Goal: Navigation & Orientation: Find specific page/section

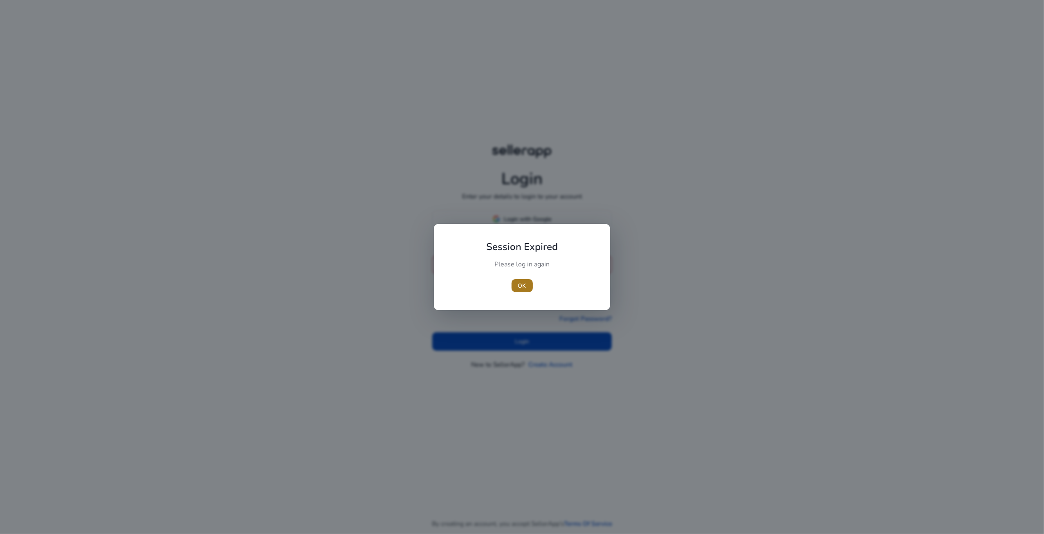
click at [522, 286] on span "OK" at bounding box center [522, 285] width 8 height 9
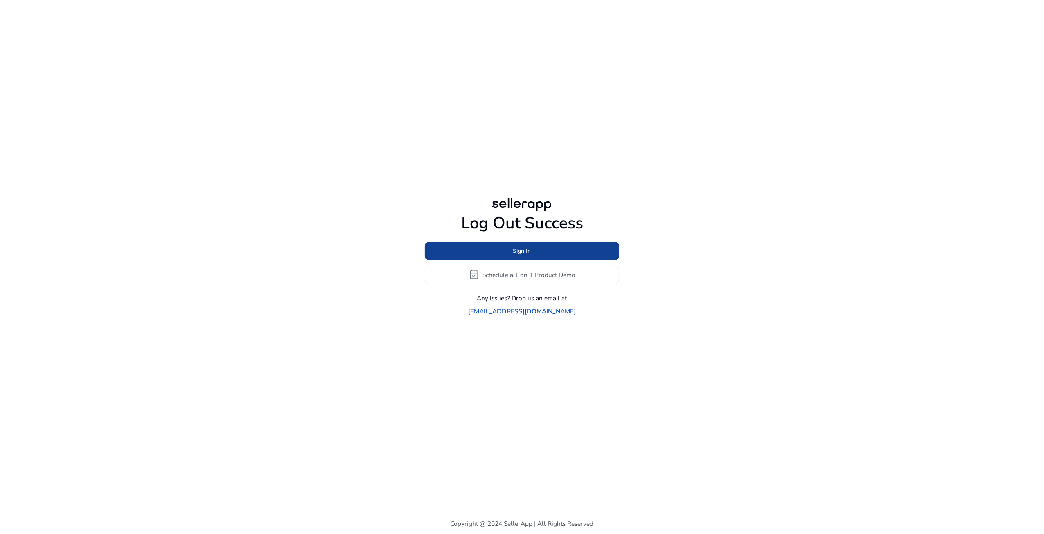
click at [532, 257] on span at bounding box center [522, 251] width 194 height 20
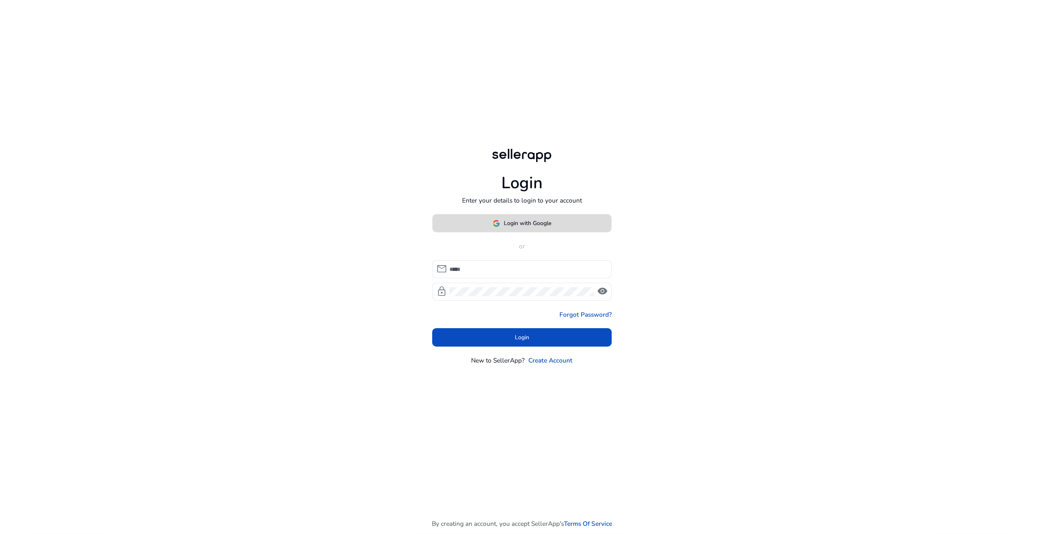
click at [524, 228] on span at bounding box center [522, 224] width 179 height 20
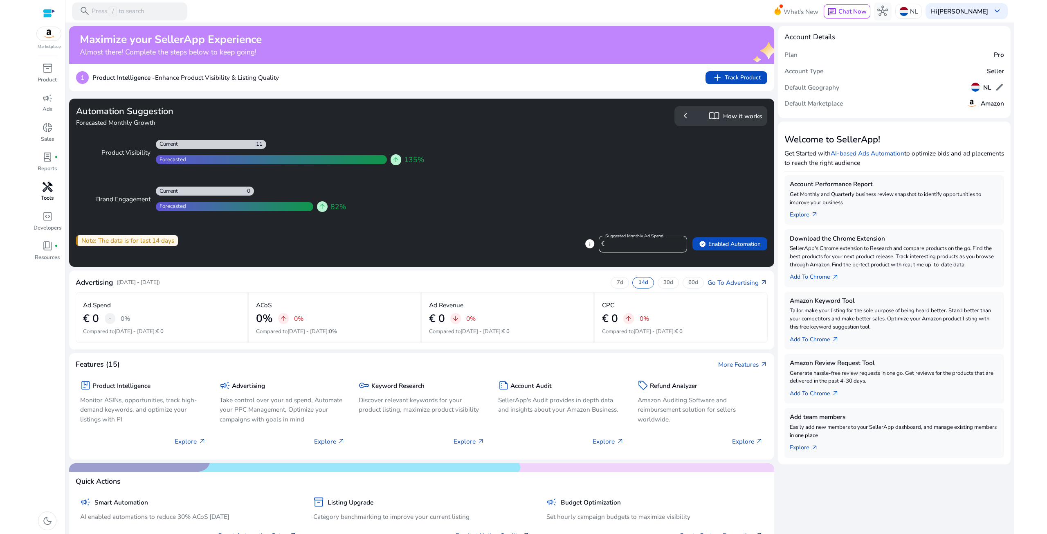
click at [52, 189] on span "handyman" at bounding box center [47, 187] width 11 height 11
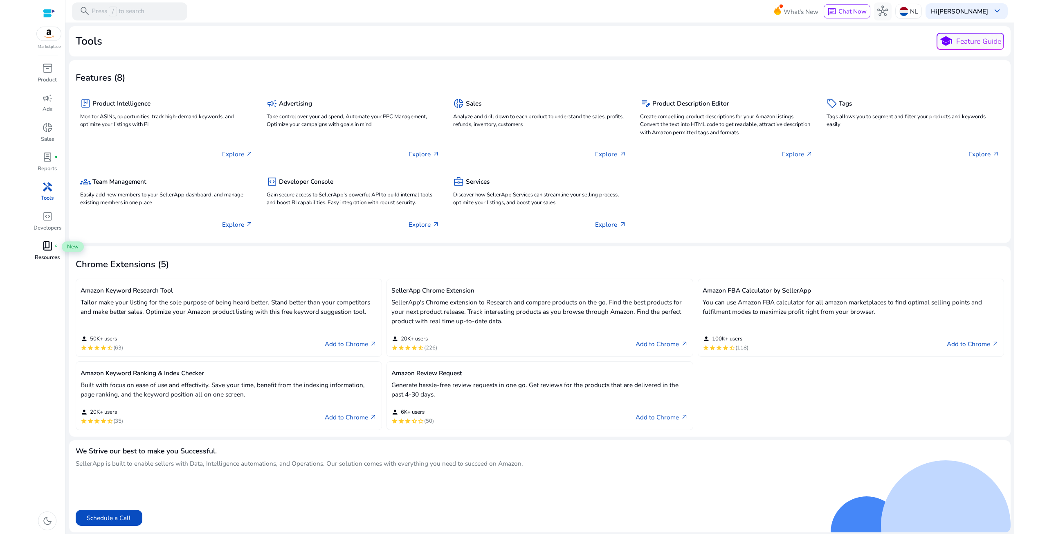
click at [52, 251] on span "book_4" at bounding box center [47, 246] width 11 height 11
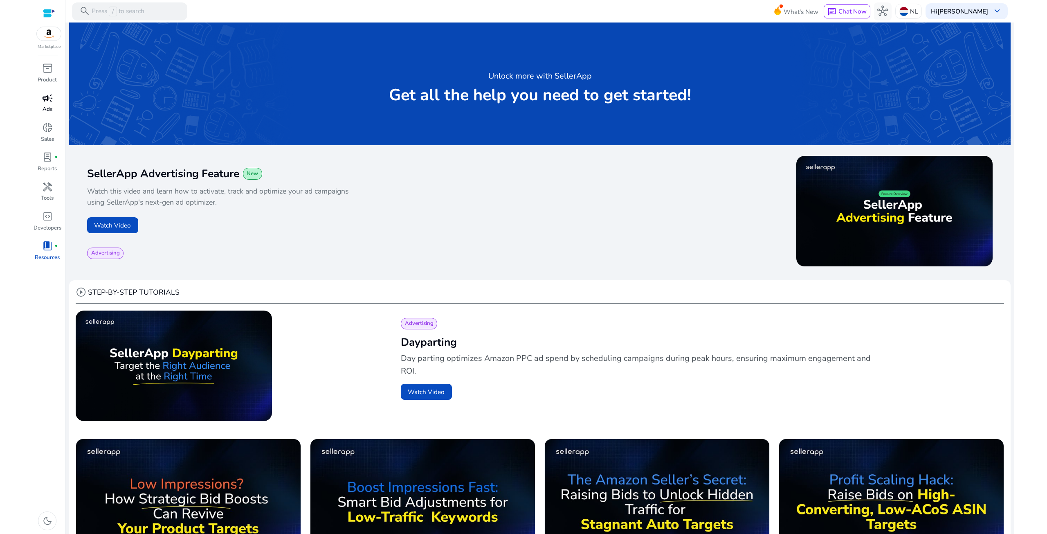
click at [43, 102] on span "campaign" at bounding box center [47, 98] width 11 height 11
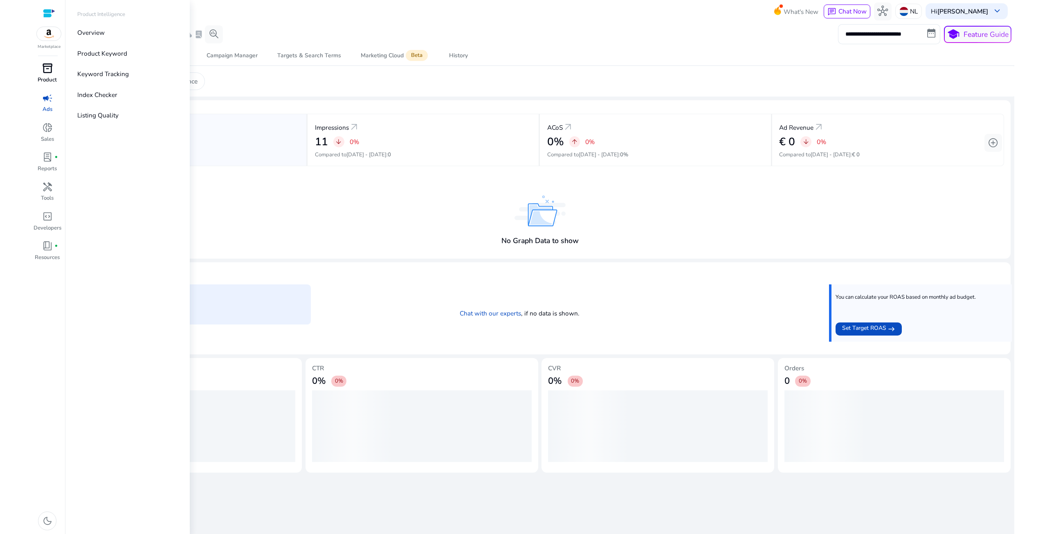
click at [48, 70] on span "inventory_2" at bounding box center [47, 68] width 11 height 11
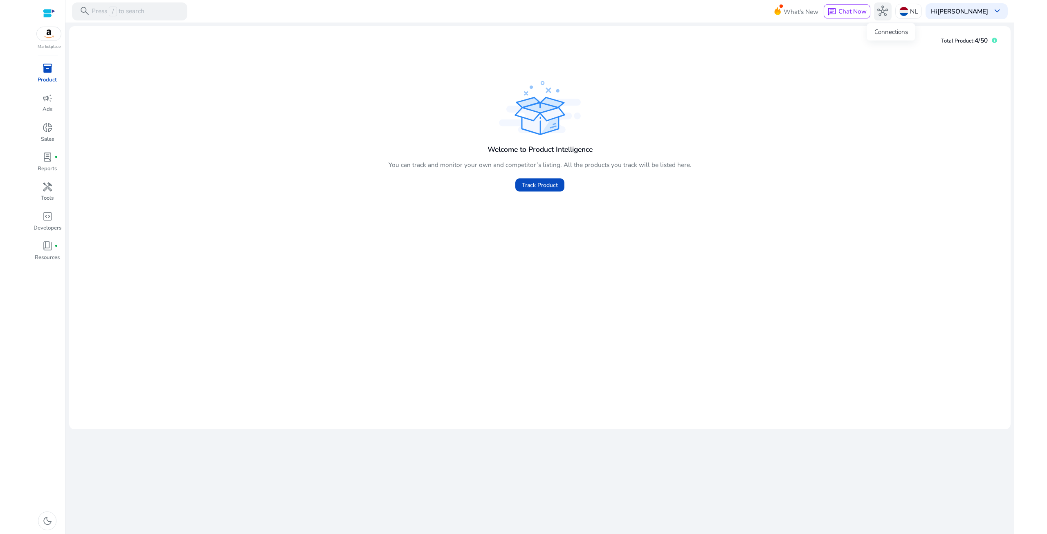
click at [888, 9] on span "hub" at bounding box center [882, 11] width 11 height 11
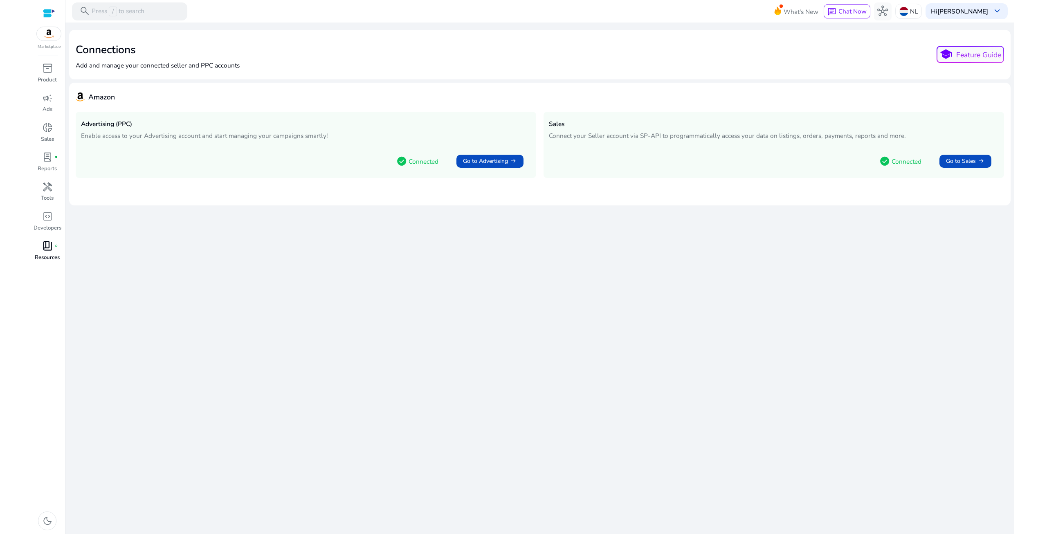
click at [55, 247] on span "fiber_manual_record" at bounding box center [56, 246] width 4 height 4
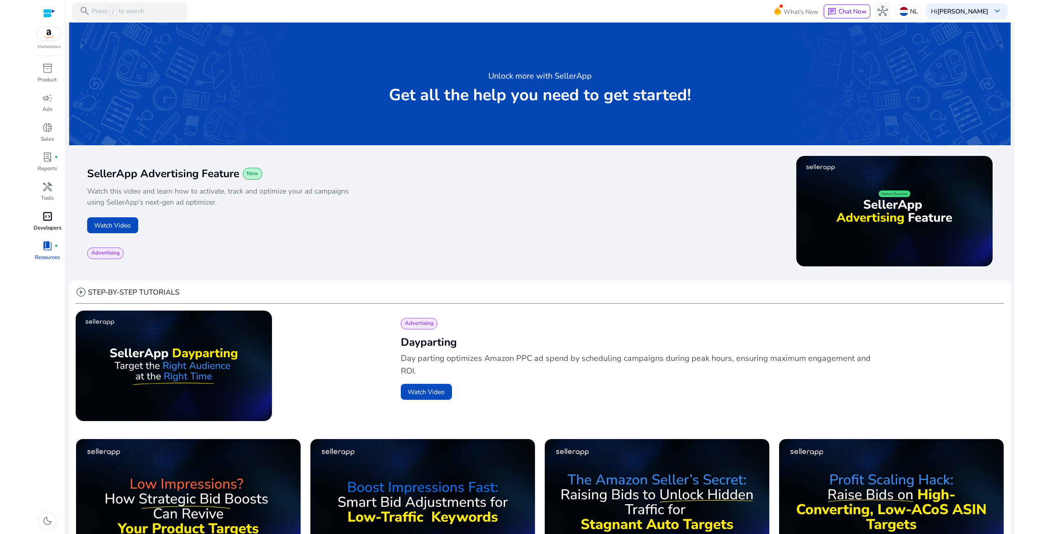
click at [45, 216] on span "code_blocks" at bounding box center [47, 216] width 11 height 11
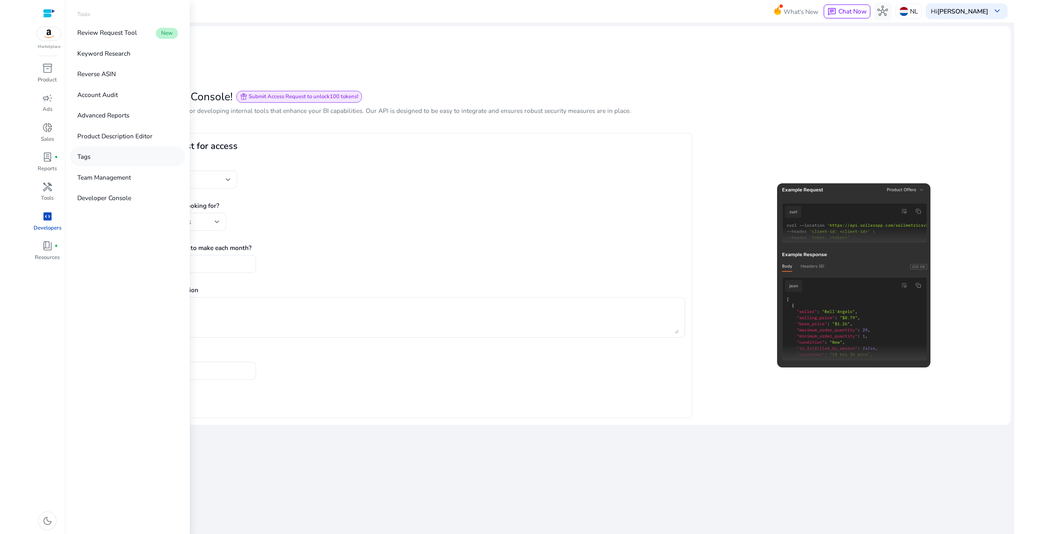
click at [80, 149] on link "Tags" at bounding box center [127, 156] width 115 height 20
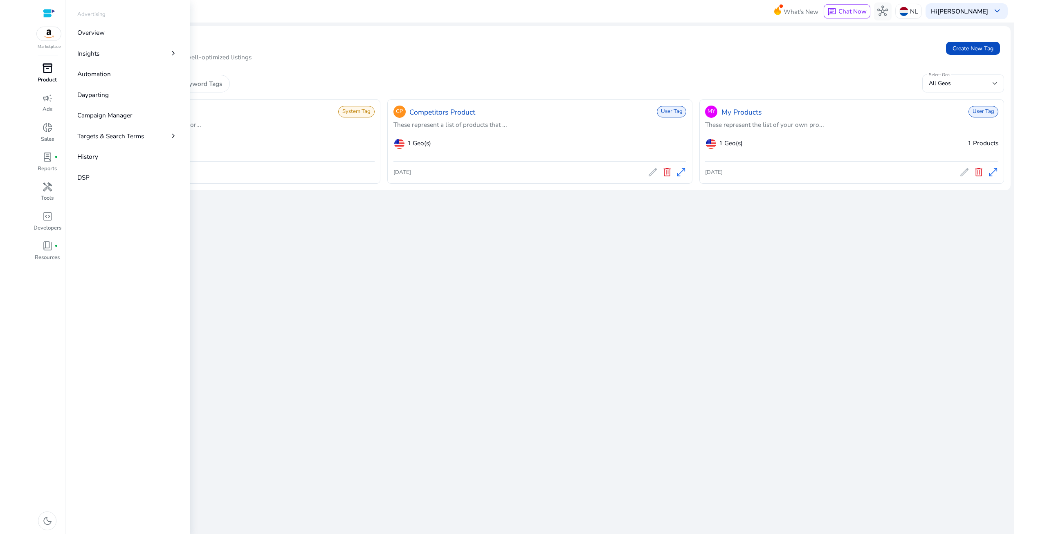
click at [52, 68] on span "inventory_2" at bounding box center [47, 68] width 11 height 11
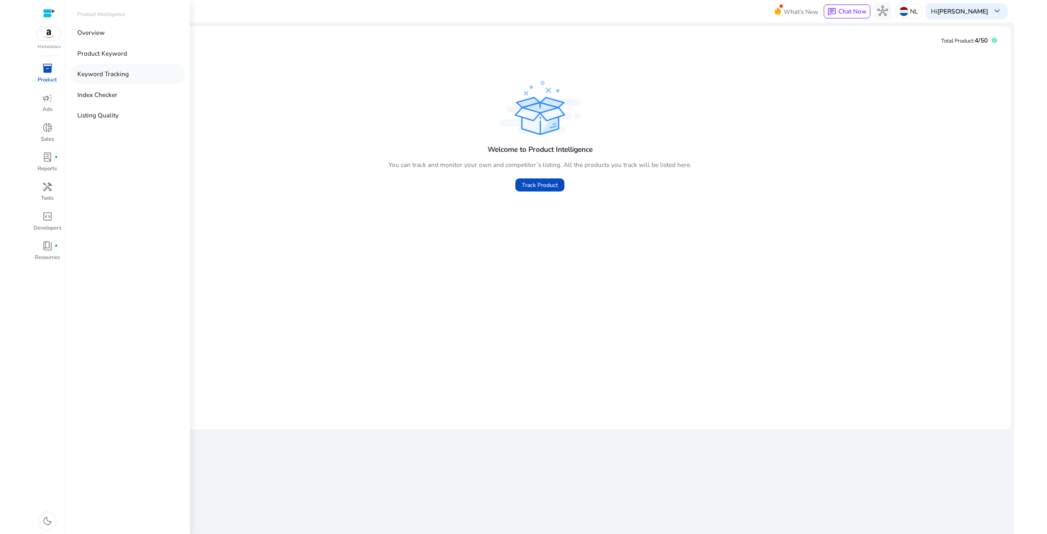
click at [124, 74] on p "Keyword Tracking" at bounding box center [103, 73] width 52 height 9
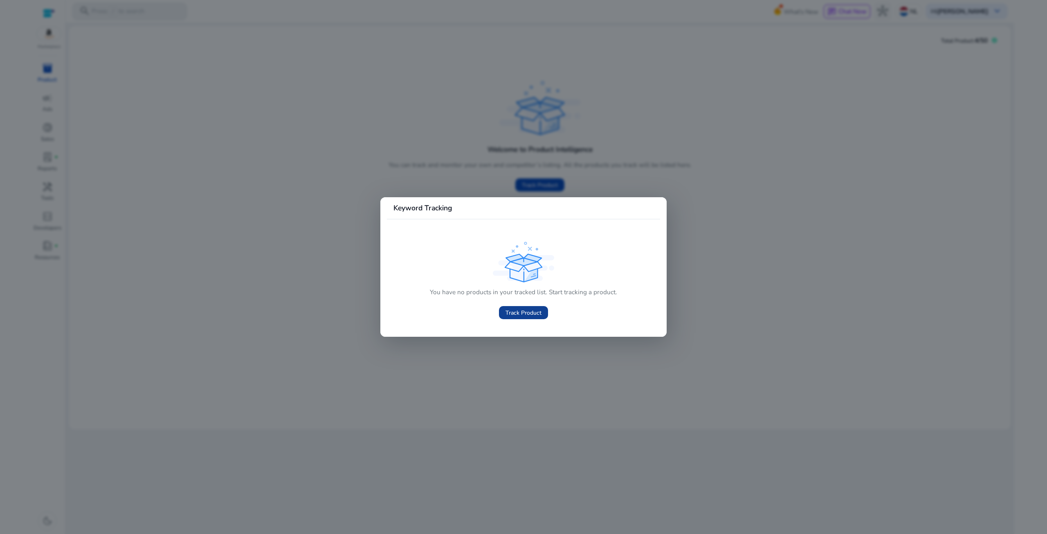
click at [537, 310] on span "Track Product" at bounding box center [524, 312] width 36 height 9
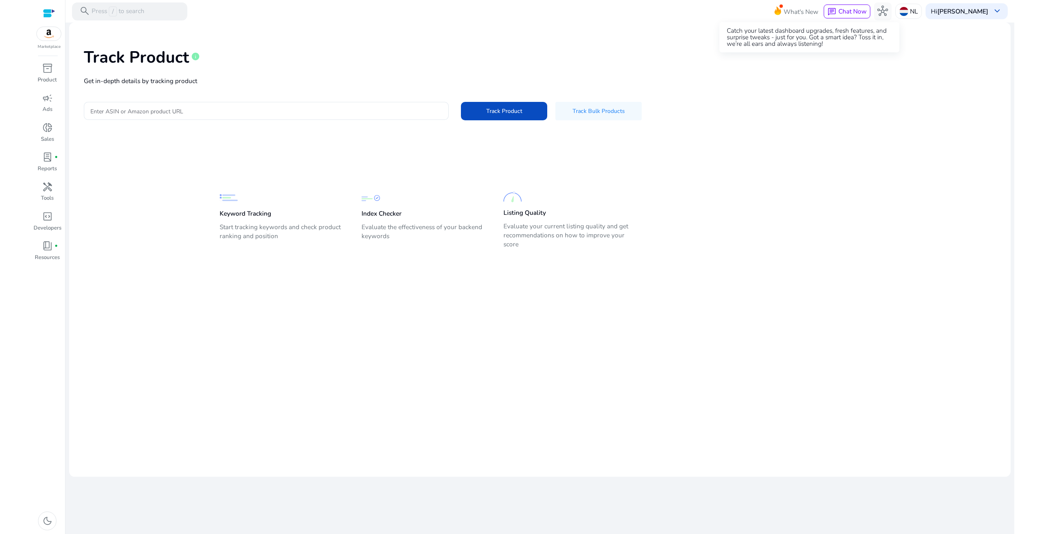
click at [809, 11] on span "What's New" at bounding box center [801, 11] width 35 height 14
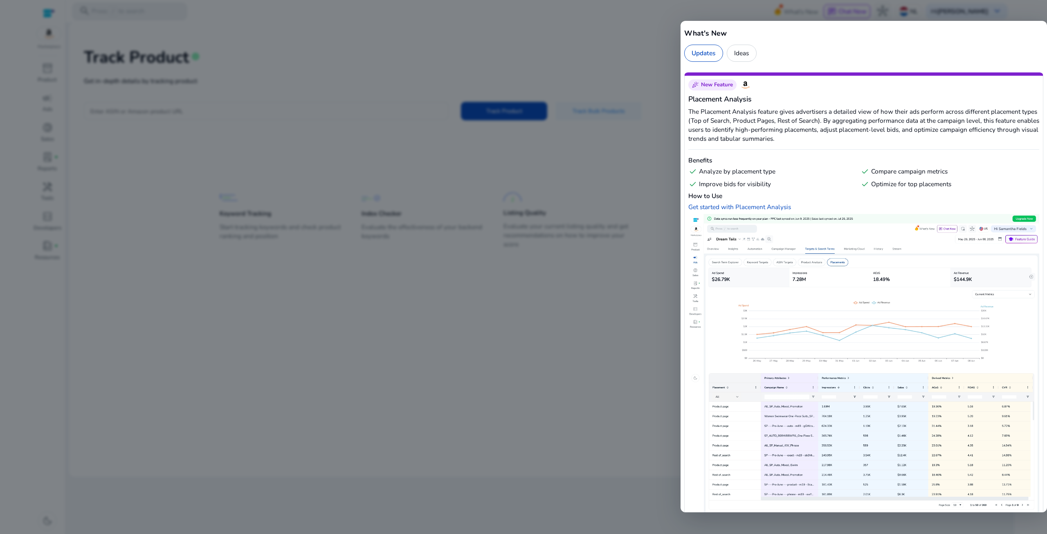
click at [42, 9] on div at bounding box center [523, 267] width 1047 height 534
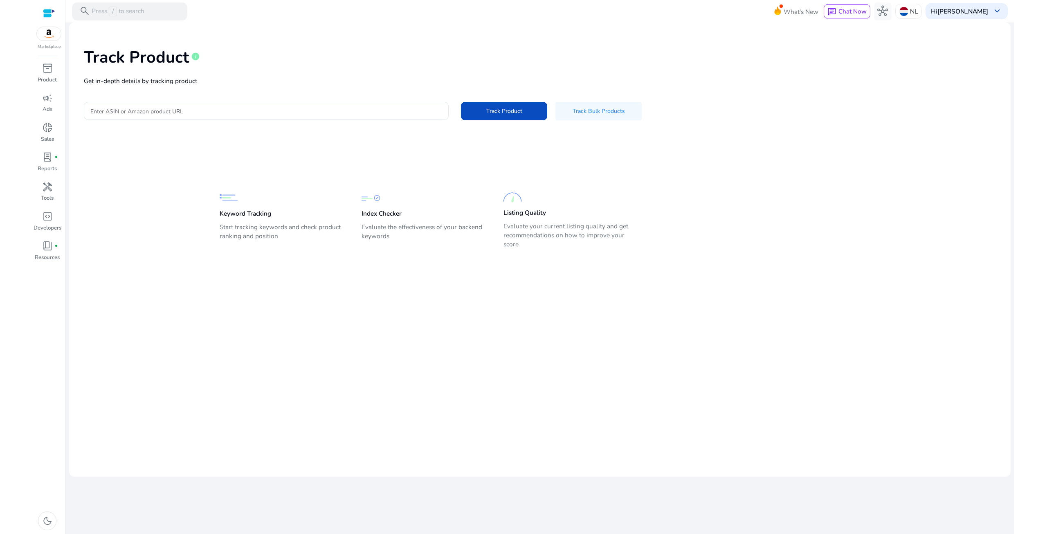
click at [43, 9] on div at bounding box center [49, 13] width 12 height 9
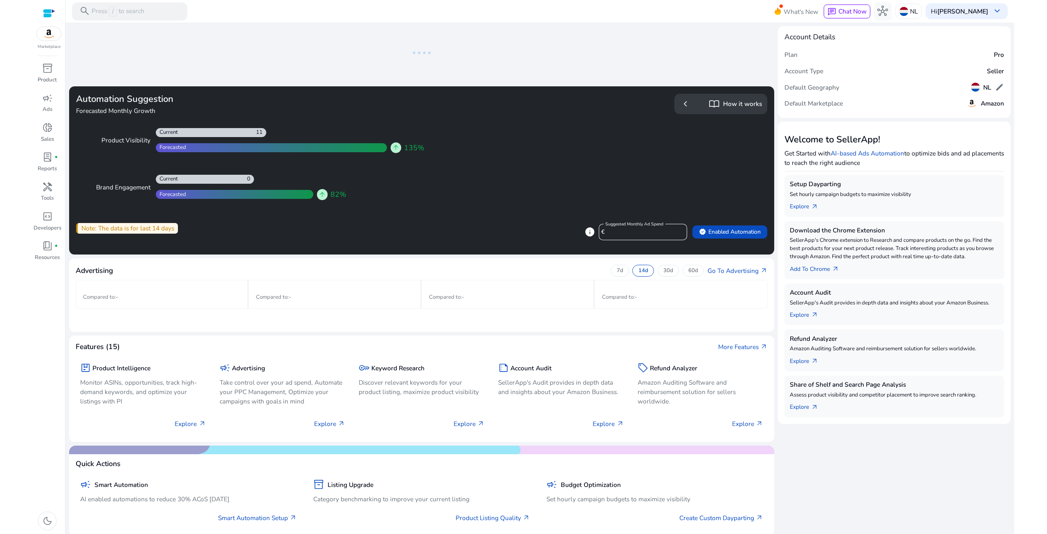
drag, startPoint x: 43, startPoint y: 9, endPoint x: 20, endPoint y: 13, distance: 22.8
click at [20, 13] on html "We recommend switching to desktop view for the best experience. Marketplace inv…" at bounding box center [523, 267] width 1047 height 534
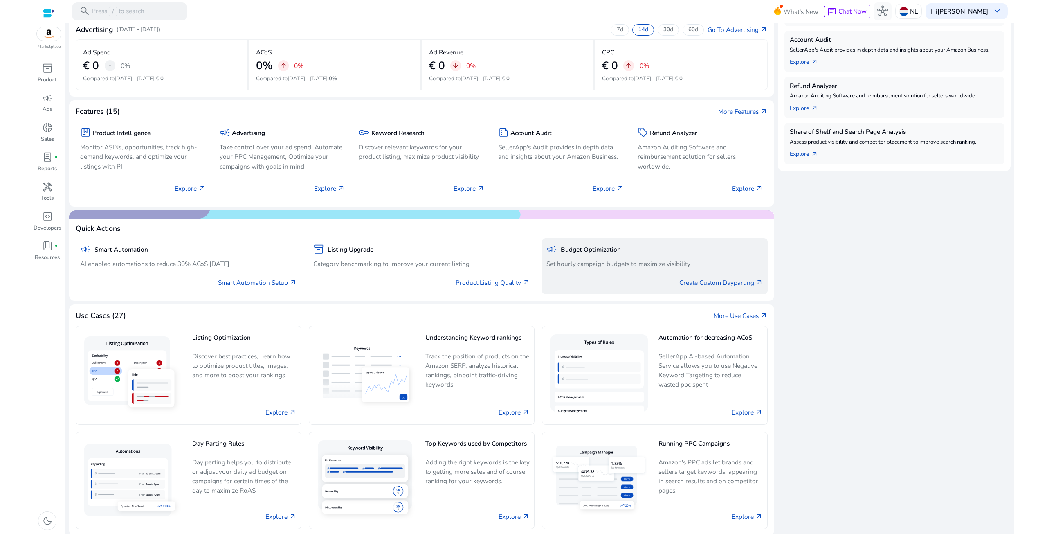
scroll to position [256, 0]
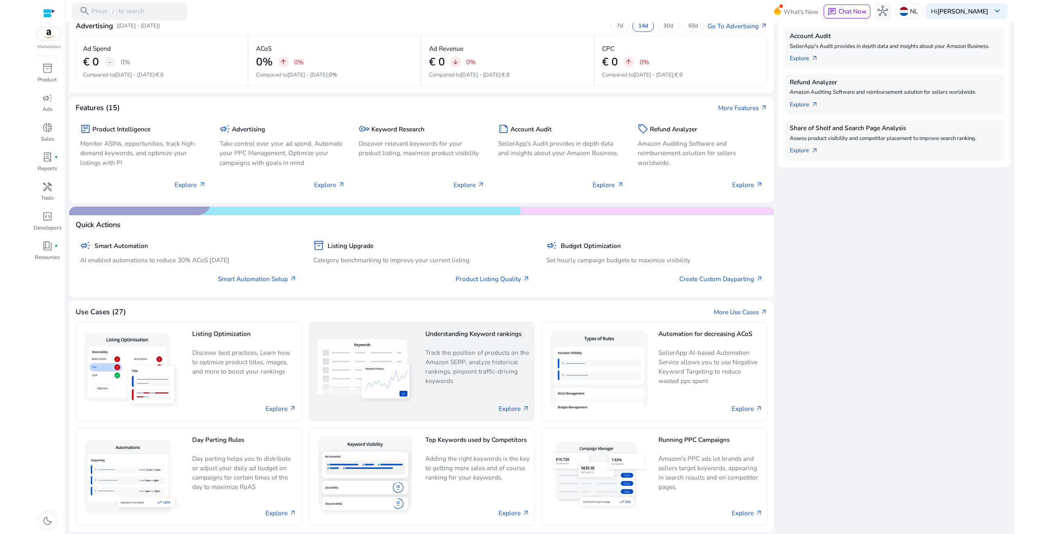
click at [454, 355] on p "Track the position of products on the Amazon SERP, analyze historical rankings,…" at bounding box center [477, 367] width 104 height 38
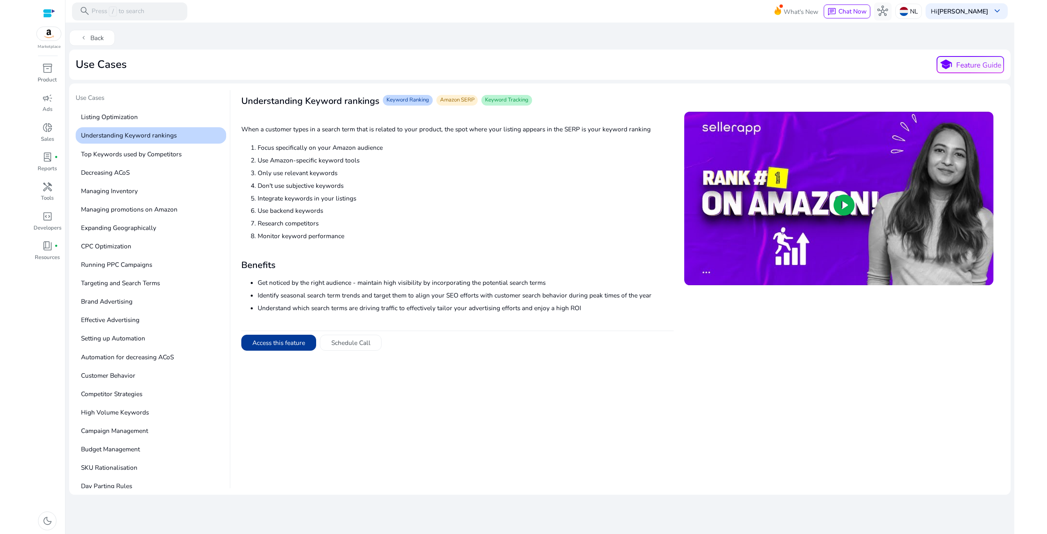
click at [292, 348] on button "Access this feature" at bounding box center [278, 343] width 75 height 16
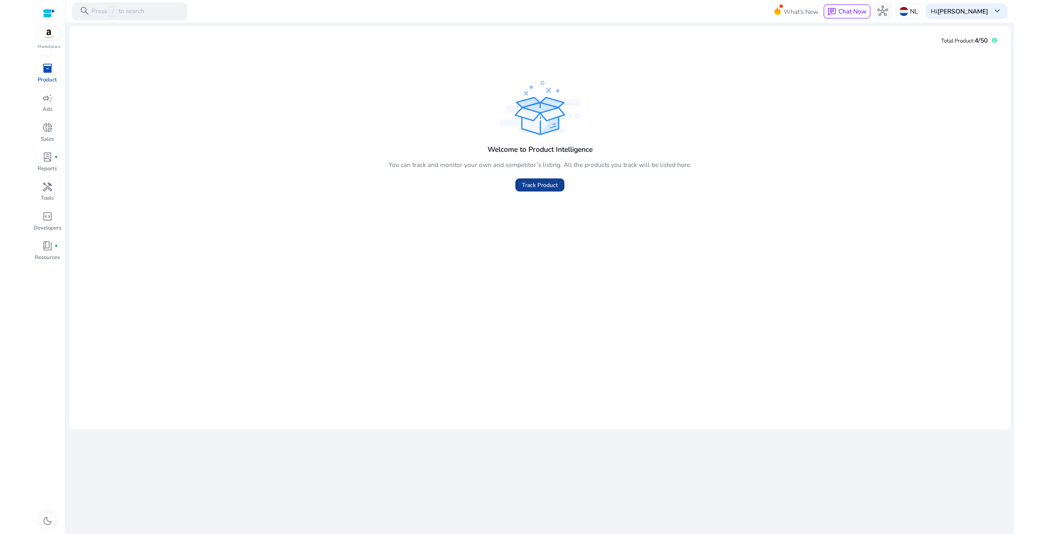
click at [549, 187] on span "Track Product" at bounding box center [540, 185] width 36 height 9
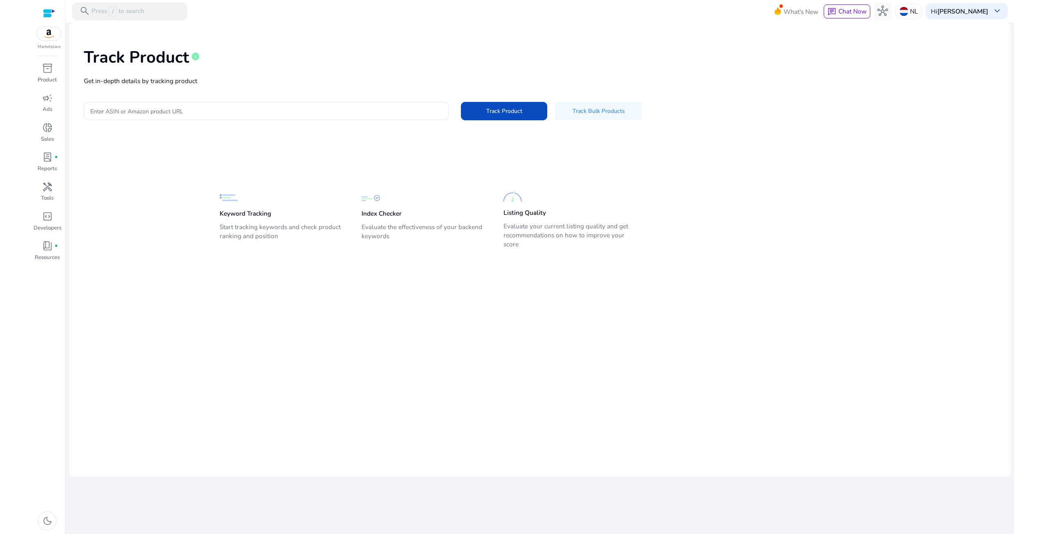
click at [47, 37] on img at bounding box center [49, 33] width 25 height 13
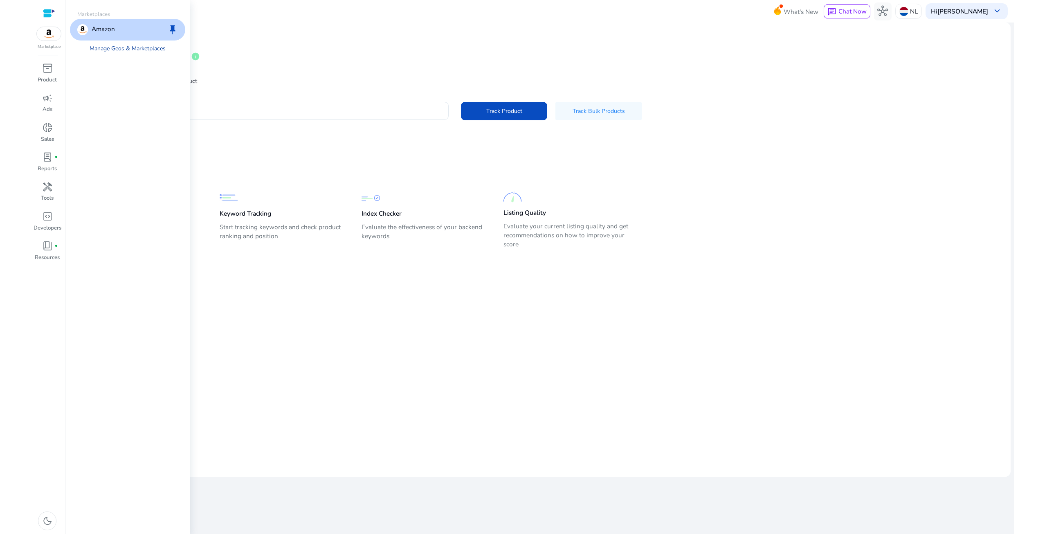
click at [115, 49] on link "Manage Geos & Marketplaces" at bounding box center [127, 48] width 90 height 16
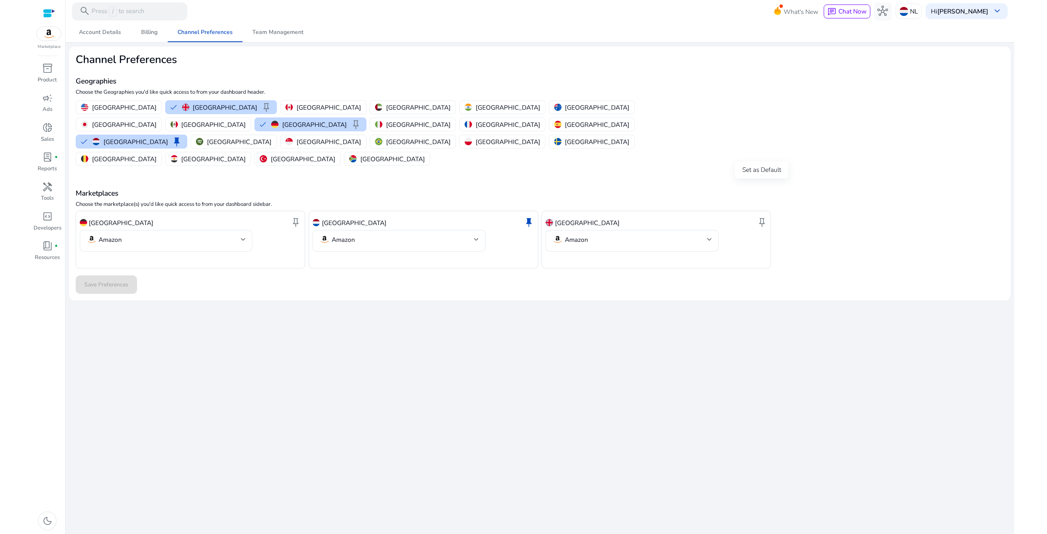
click at [765, 217] on span "keep" at bounding box center [762, 222] width 11 height 11
click at [293, 217] on span "keep" at bounding box center [295, 222] width 11 height 11
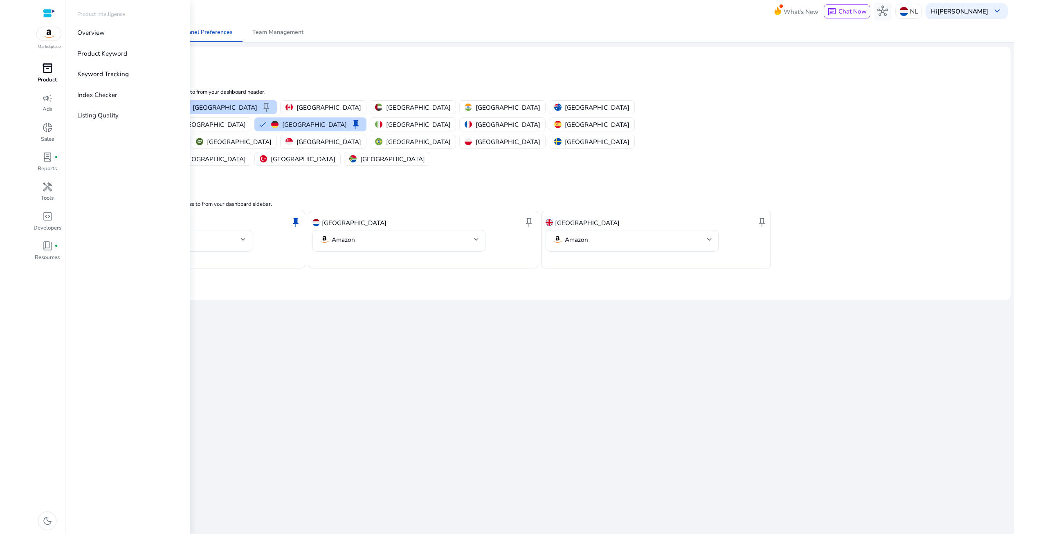
click at [56, 69] on div "inventory_2" at bounding box center [47, 68] width 25 height 14
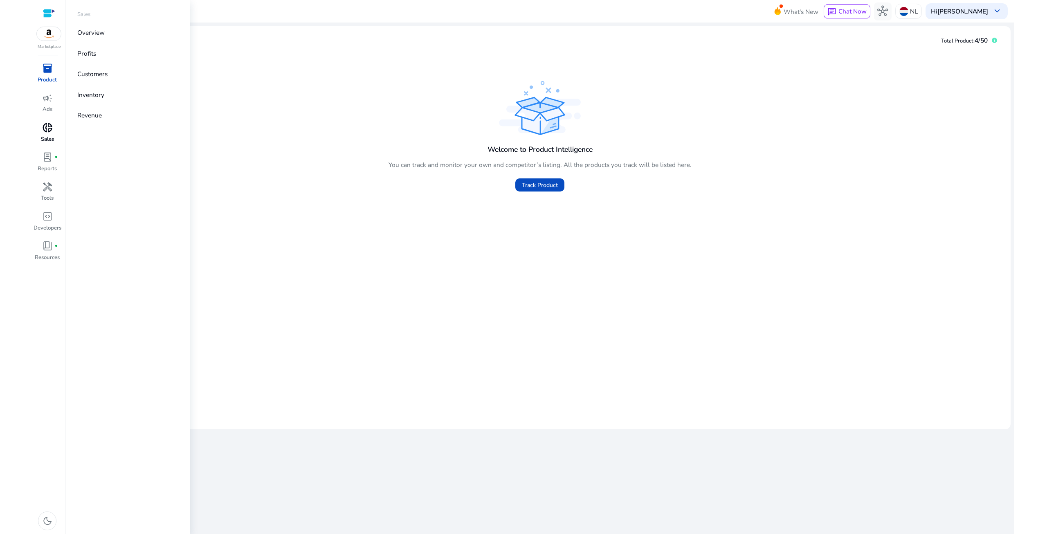
click at [51, 135] on p "Sales" at bounding box center [47, 139] width 13 height 8
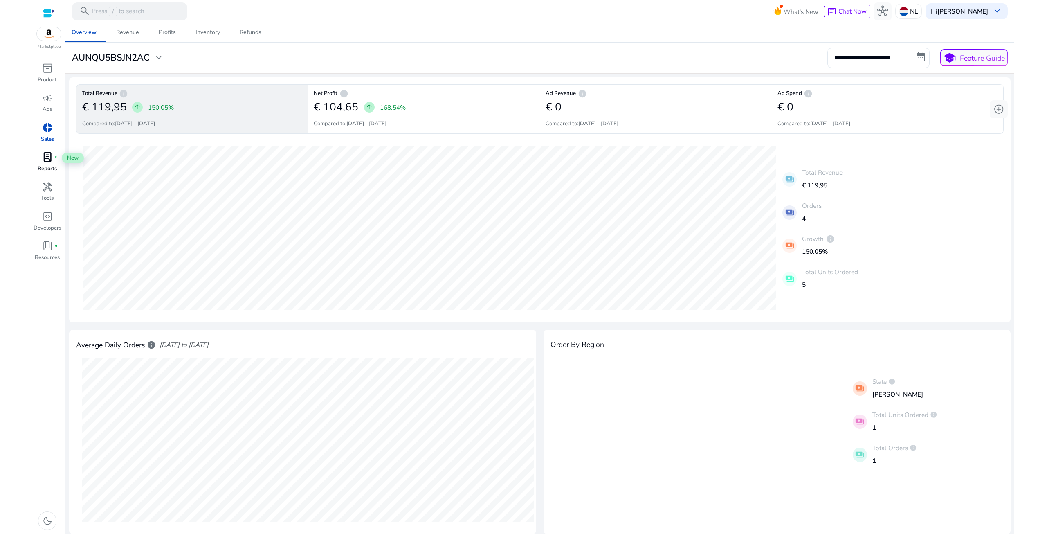
click at [54, 157] on div "lab_profile fiber_manual_record" at bounding box center [47, 157] width 25 height 14
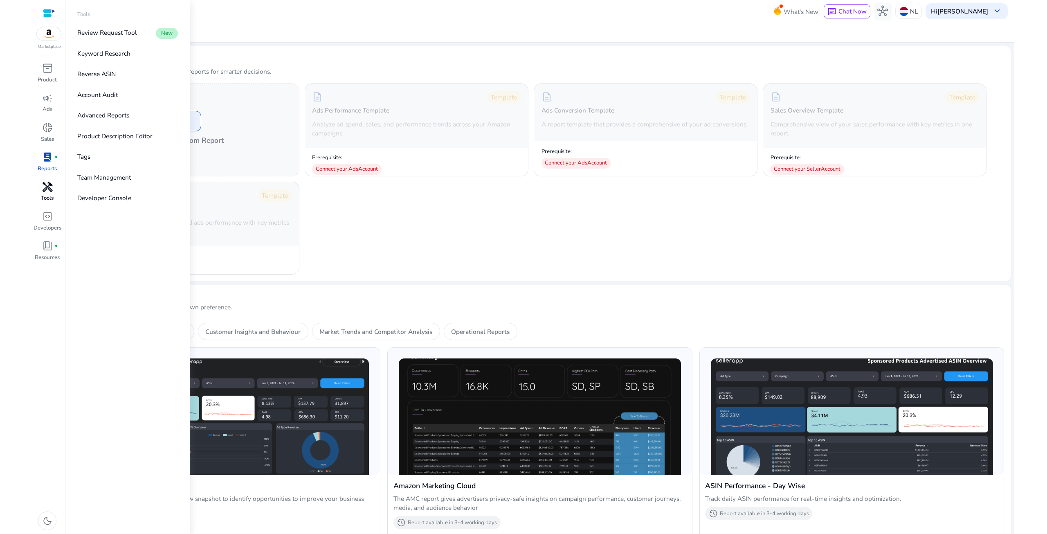
click at [43, 188] on span "handyman" at bounding box center [47, 187] width 11 height 11
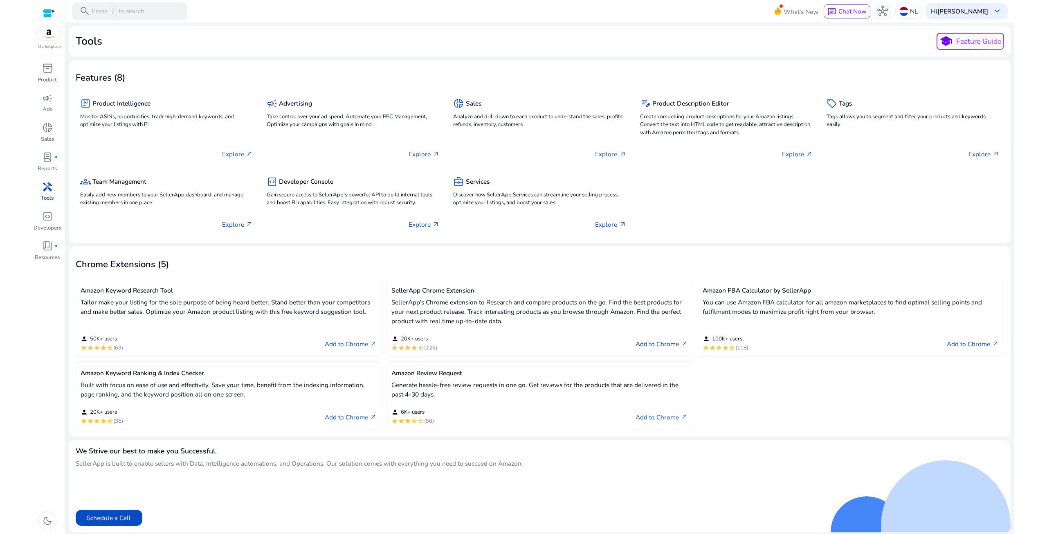
click at [668, 340] on link "Add to Chrome arrow_outward" at bounding box center [662, 344] width 52 height 11
